Goal: Task Accomplishment & Management: Manage account settings

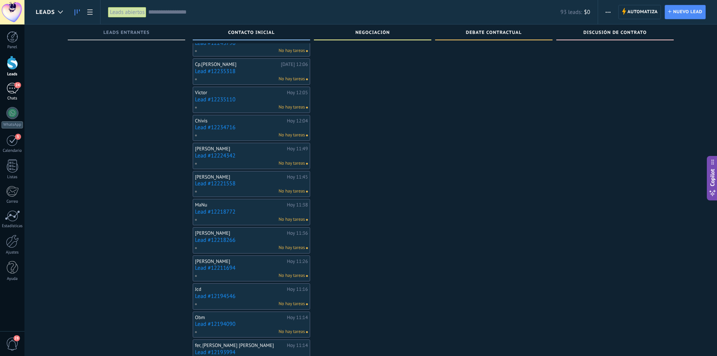
click at [14, 94] on link "24 Chats" at bounding box center [12, 92] width 24 height 18
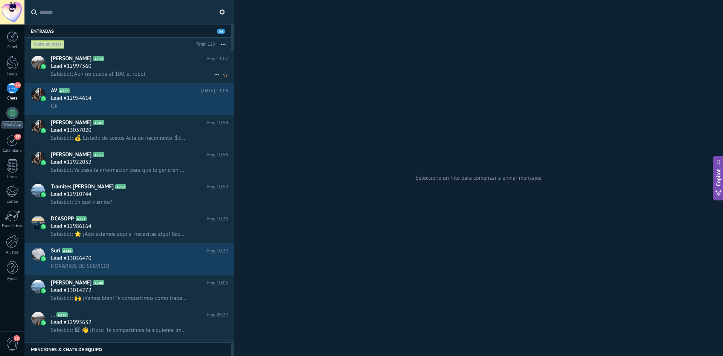
click at [136, 75] on span "Salesbot: Aún no queda al 100, el robot" at bounding box center [98, 73] width 95 height 7
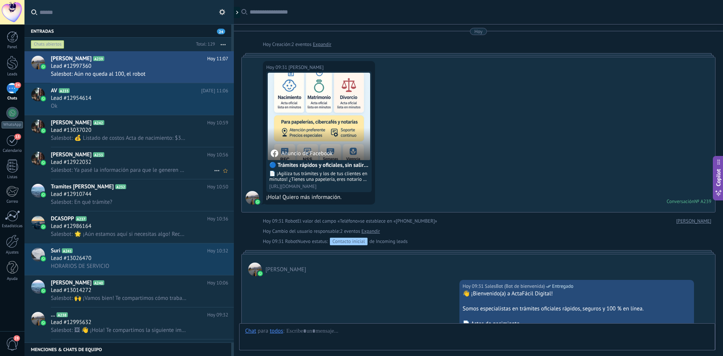
scroll to position [1245, 0]
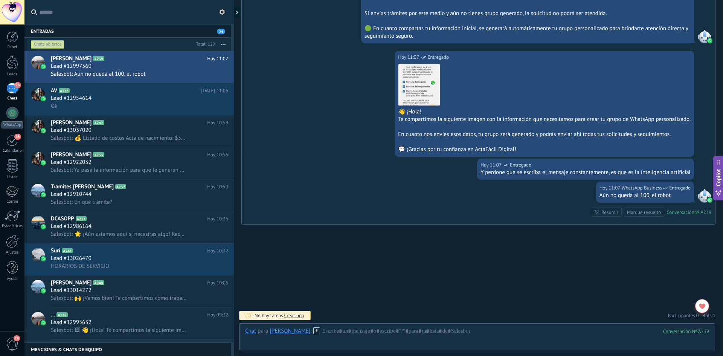
click at [642, 215] on div "Marque resuelto" at bounding box center [644, 212] width 34 height 7
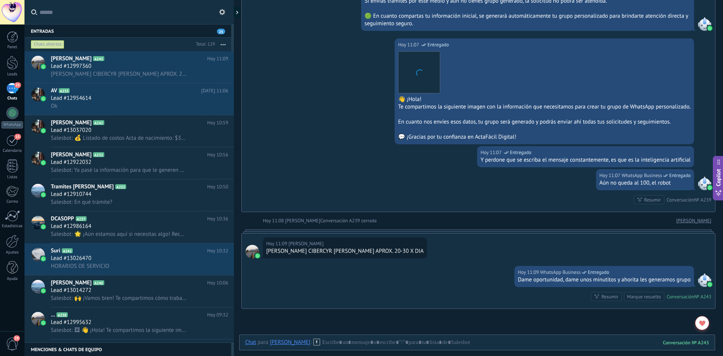
scroll to position [1302, 0]
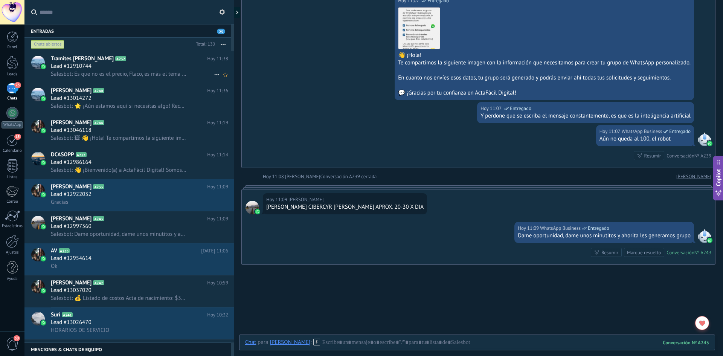
click at [166, 64] on div "Lead #12910744" at bounding box center [139, 67] width 177 height 8
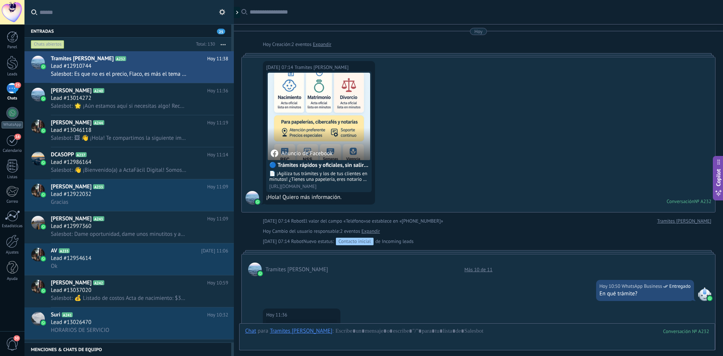
scroll to position [593, 0]
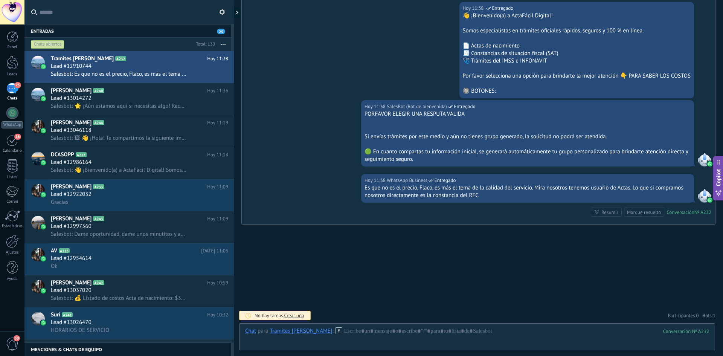
click at [635, 213] on div "Marque resuelto" at bounding box center [644, 212] width 34 height 7
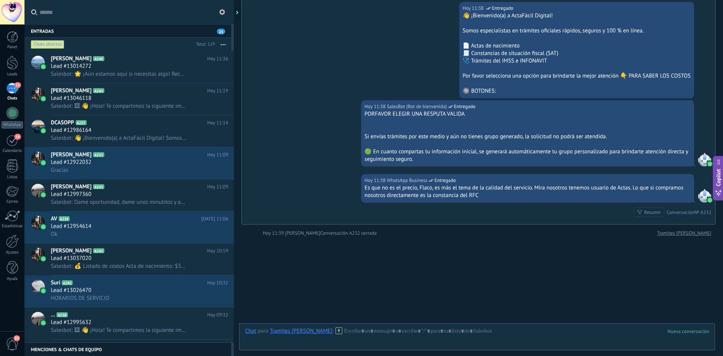
scroll to position [605, 0]
